Goal: Navigation & Orientation: Find specific page/section

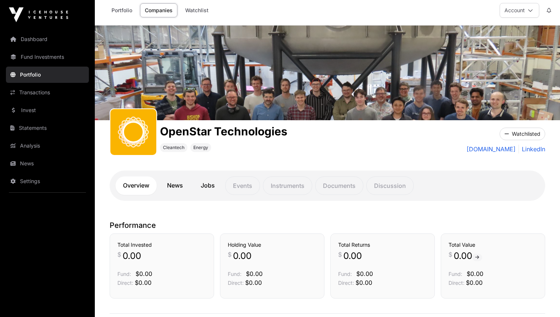
scroll to position [18, 0]
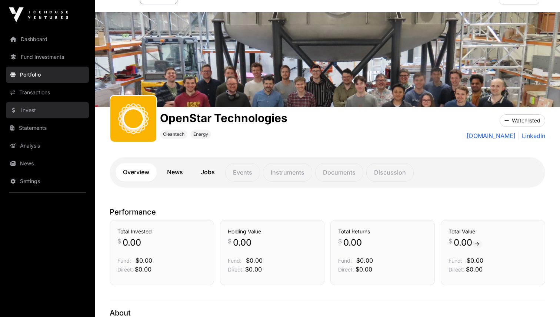
click at [59, 111] on link "Invest" at bounding box center [47, 110] width 83 height 16
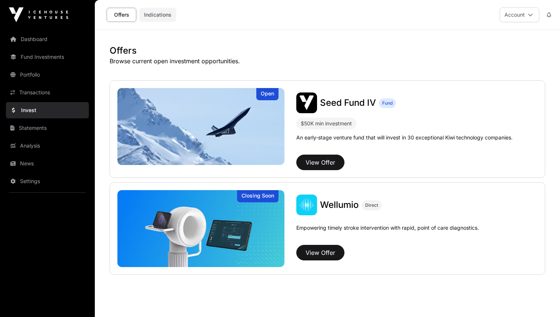
click at [157, 19] on link "Indications" at bounding box center [157, 15] width 37 height 14
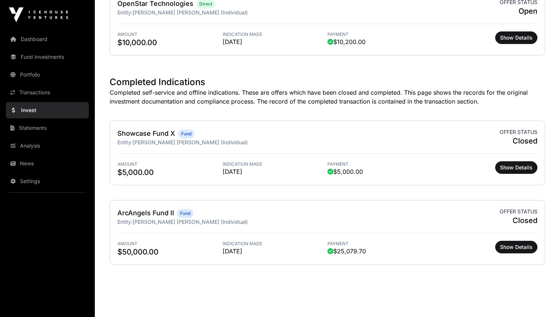
scroll to position [164, 0]
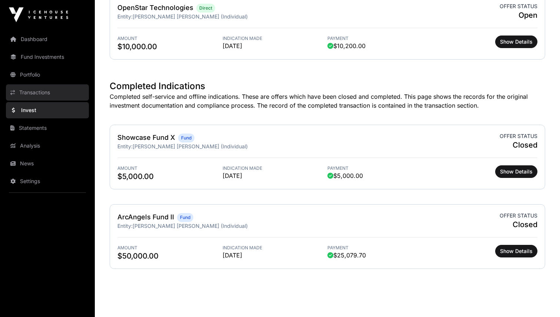
click at [56, 97] on link "Transactions" at bounding box center [47, 92] width 83 height 16
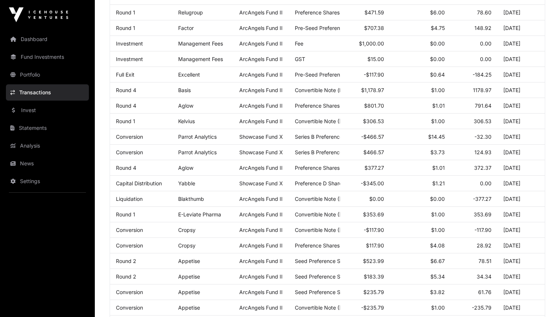
scroll to position [244, 0]
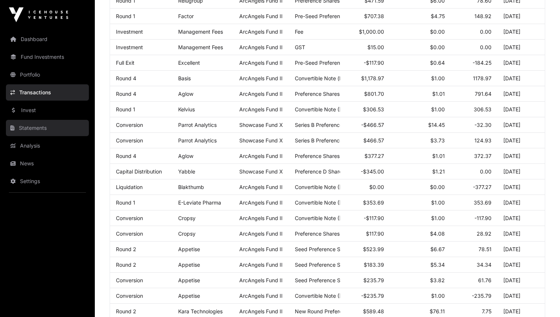
click at [61, 124] on link "Statements" at bounding box center [47, 128] width 83 height 16
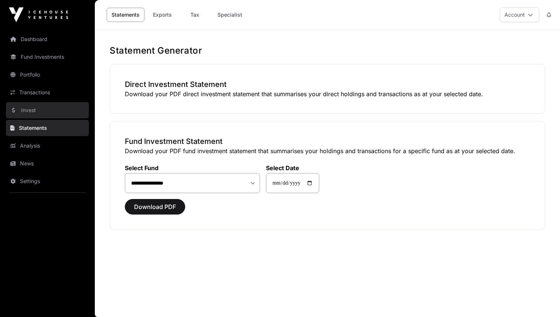
click at [53, 105] on link "Invest" at bounding box center [47, 110] width 83 height 16
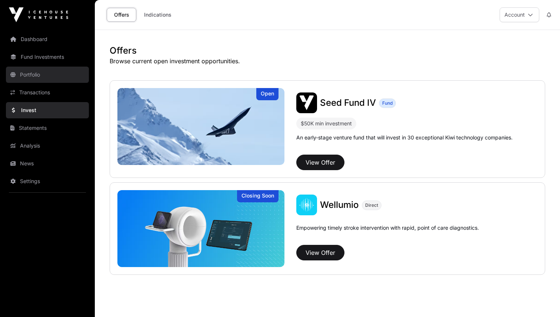
click at [68, 72] on link "Portfolio" at bounding box center [47, 75] width 83 height 16
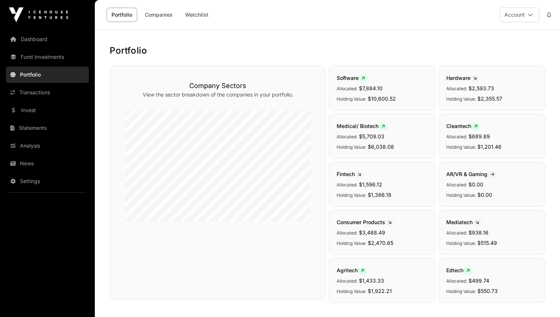
click at [81, 60] on link "Fund Investments" at bounding box center [47, 57] width 83 height 16
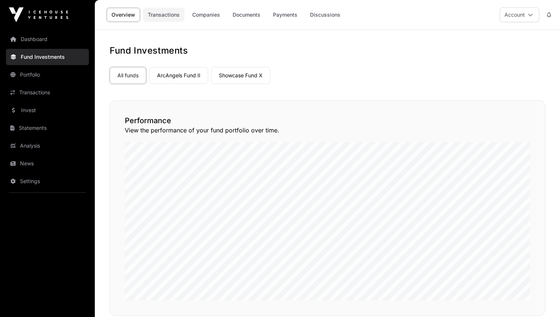
click at [184, 15] on link "Transactions" at bounding box center [163, 15] width 41 height 14
click at [294, 15] on link "Payments" at bounding box center [285, 15] width 34 height 14
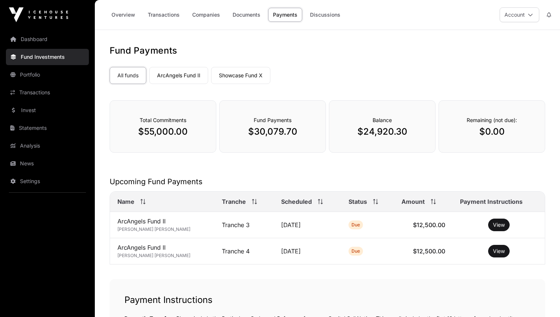
click at [385, 125] on div "Balance $24,920.30" at bounding box center [382, 126] width 107 height 53
